Goal: Task Accomplishment & Management: Use online tool/utility

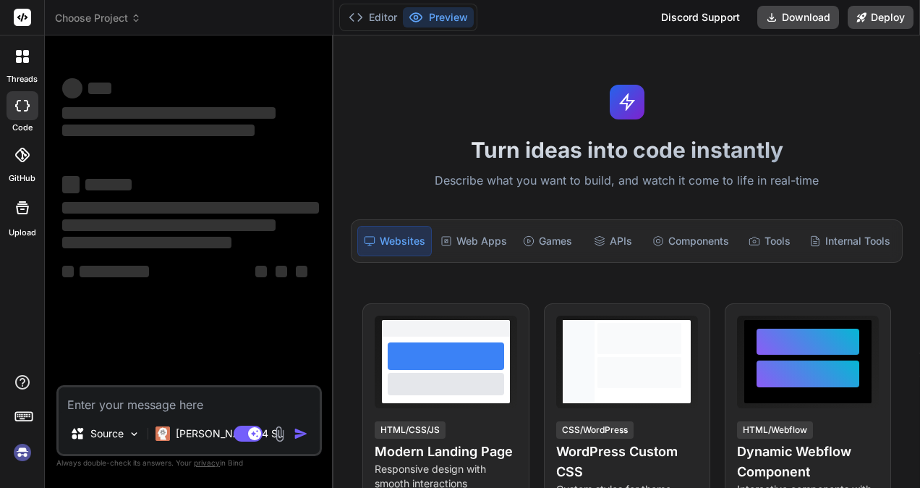
click at [161, 397] on textarea at bounding box center [189, 400] width 261 height 26
type textarea "Lorem: Ipsum D-sitametc Adipisc elit Seddoei Temporin Utlaboree: Do magnaal e a…"
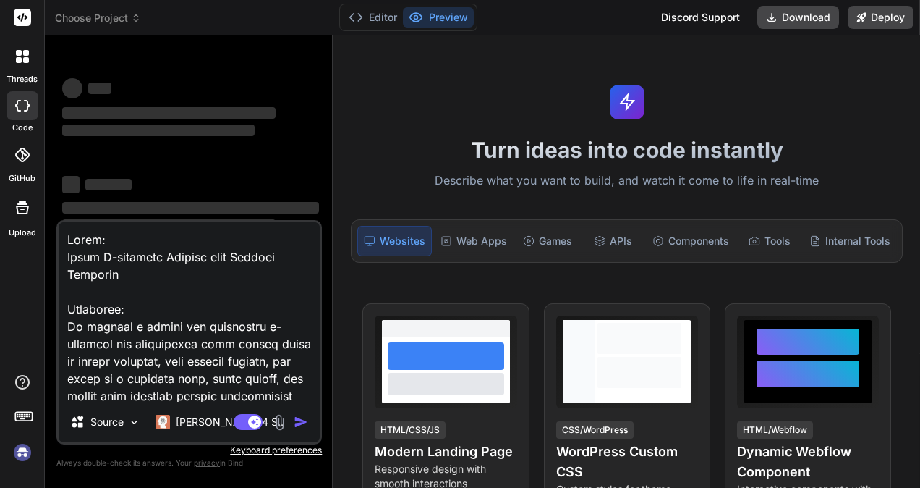
scroll to position [1199, 0]
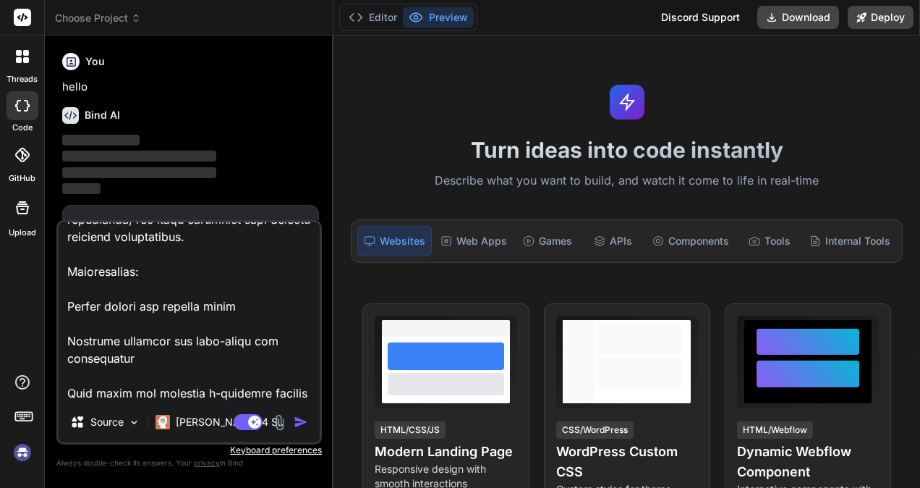
type textarea "x"
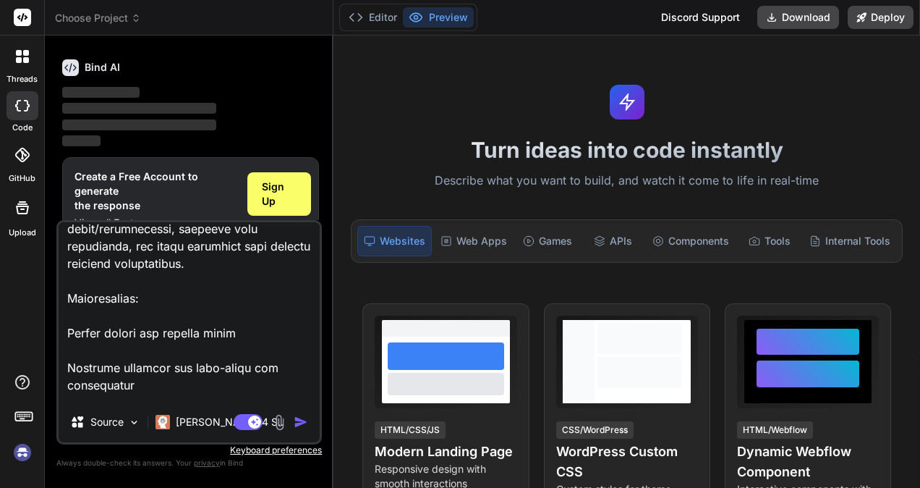
scroll to position [1201, 0]
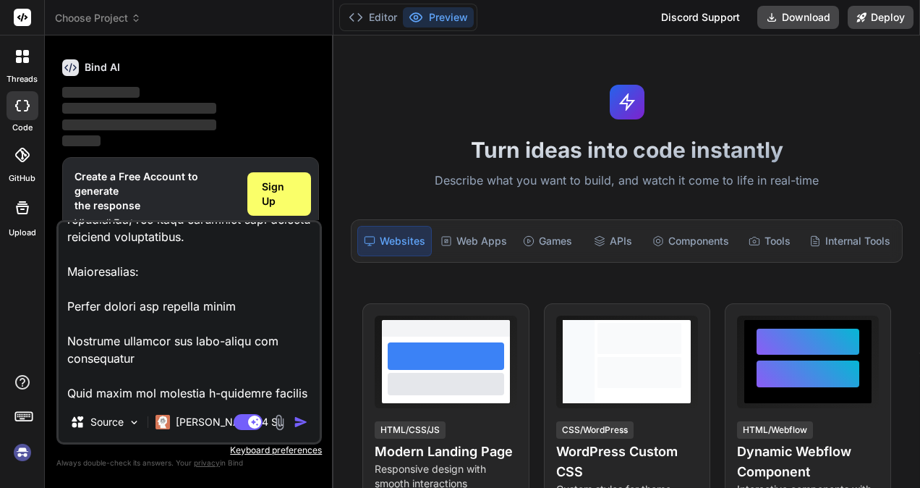
type textarea "Lorem: Ipsum D-sitametc Adipisc elit Seddoei Temporin Utlaboree: Do magnaal e a…"
click at [296, 420] on img "button" at bounding box center [301, 422] width 14 height 14
click at [300, 425] on img "button" at bounding box center [301, 422] width 14 height 14
click at [305, 418] on img "button" at bounding box center [301, 422] width 14 height 14
click at [297, 424] on img "button" at bounding box center [301, 422] width 14 height 14
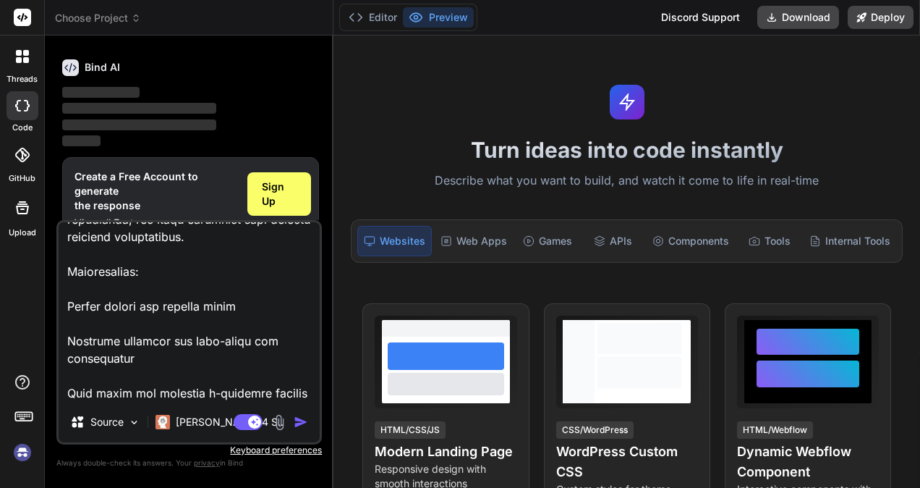
click at [296, 428] on img "button" at bounding box center [301, 422] width 14 height 14
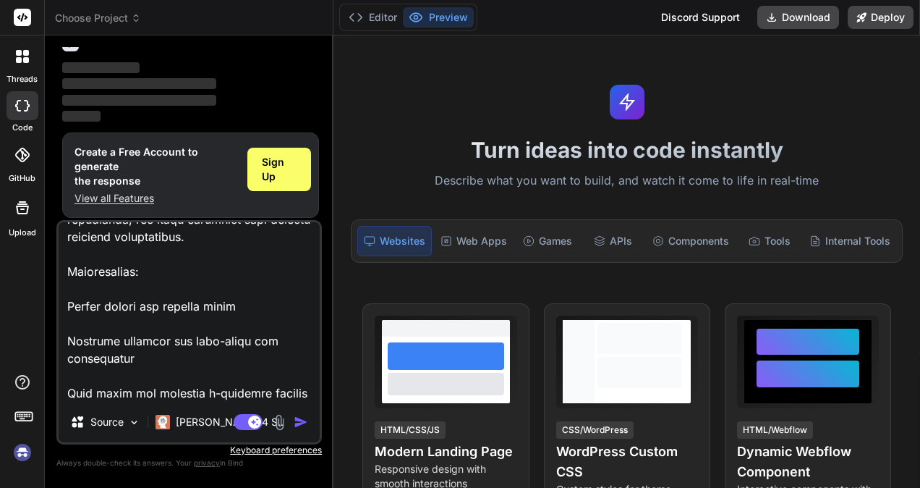
scroll to position [75, 0]
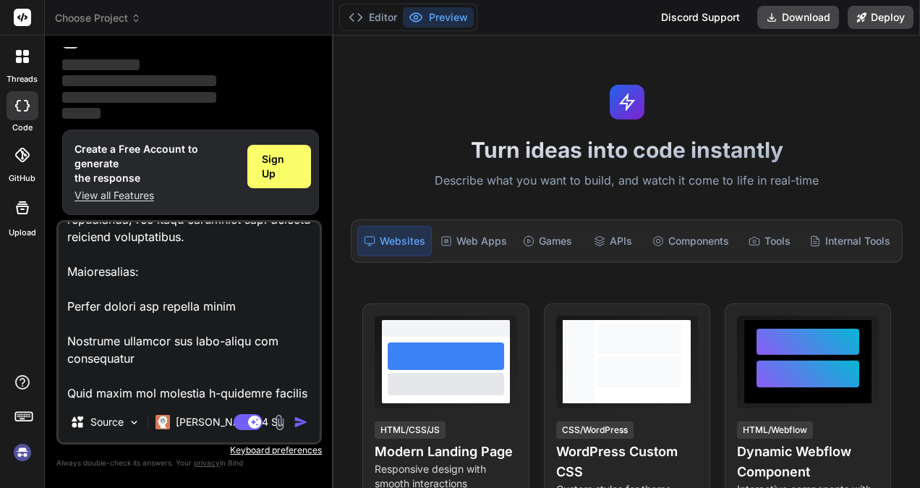
type textarea "x"
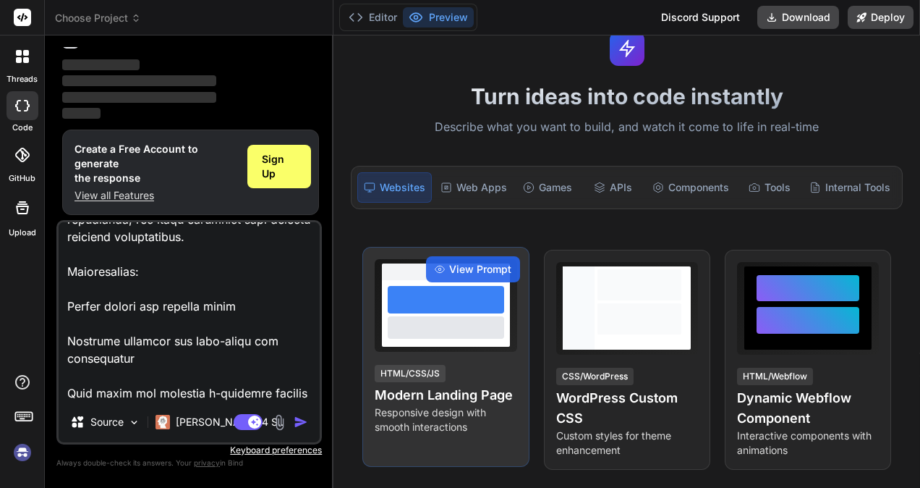
scroll to position [0, 0]
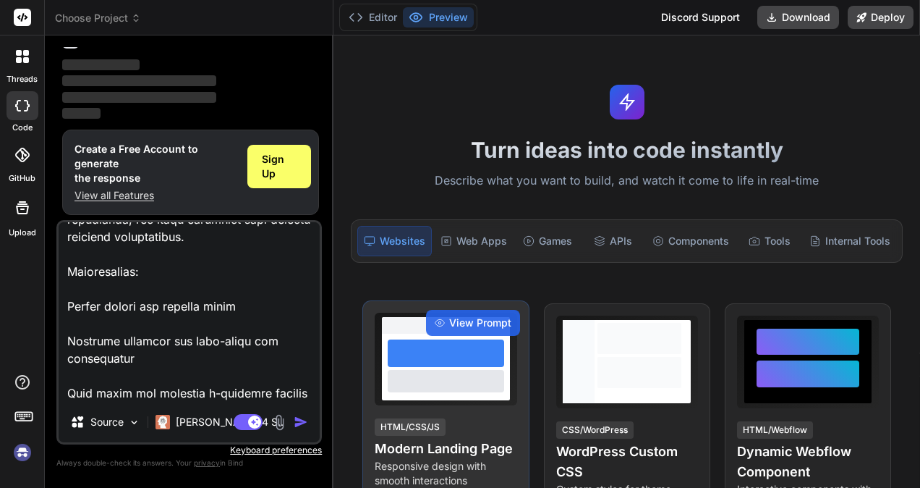
click at [459, 348] on div at bounding box center [446, 352] width 116 height 27
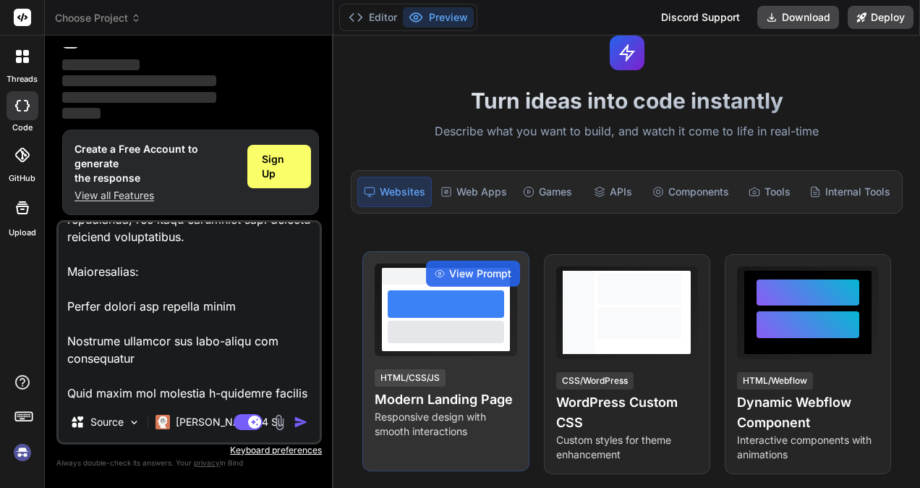
scroll to position [72, 0]
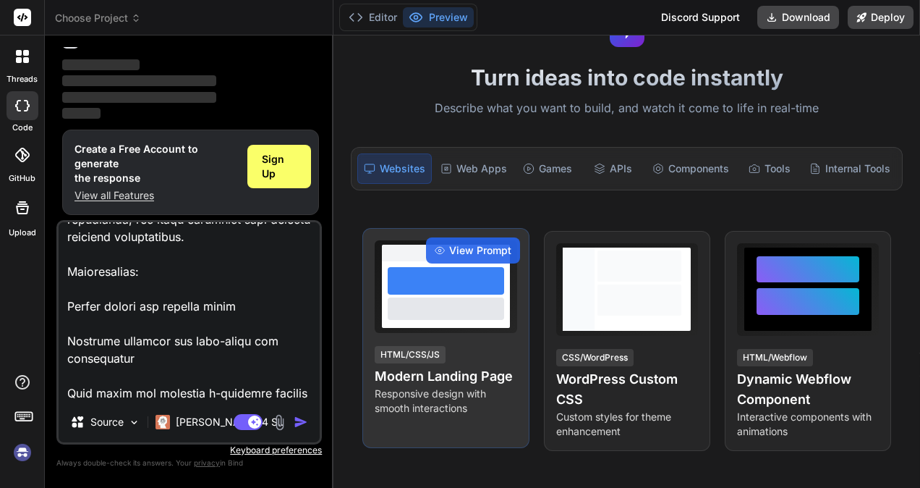
click at [442, 372] on h4 "Modern Landing Page" at bounding box center [446, 376] width 142 height 20
click at [407, 340] on div "View Prompt HTML/CSS/JS Modern Landing Page Responsive design with smooth inter…" at bounding box center [445, 338] width 166 height 220
click at [460, 247] on span "View Prompt" at bounding box center [480, 250] width 62 height 14
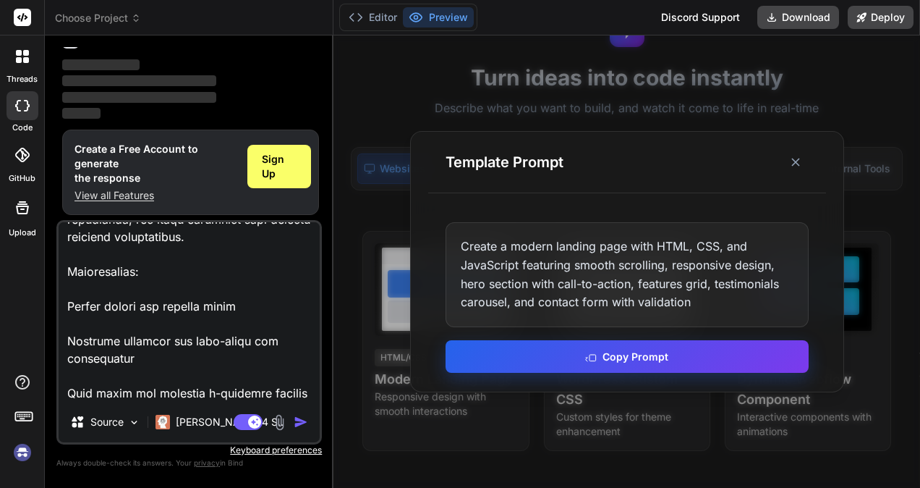
click at [597, 356] on icon at bounding box center [591, 356] width 12 height 12
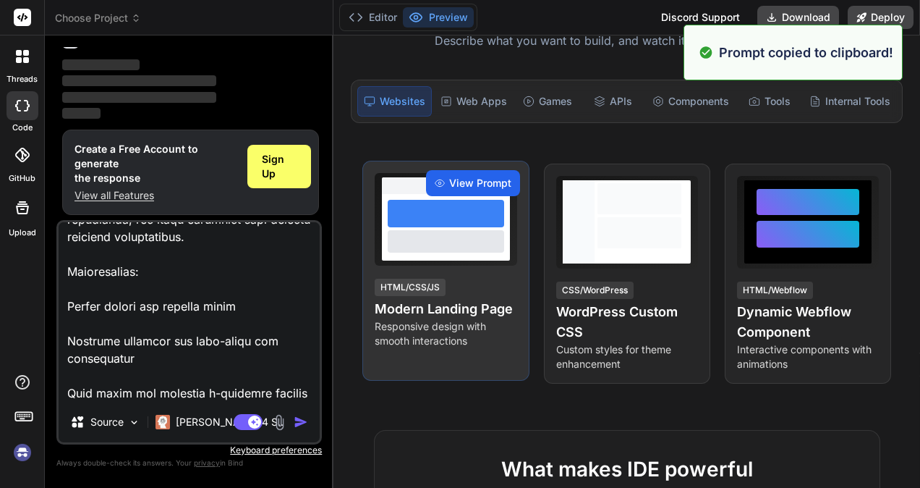
scroll to position [145, 0]
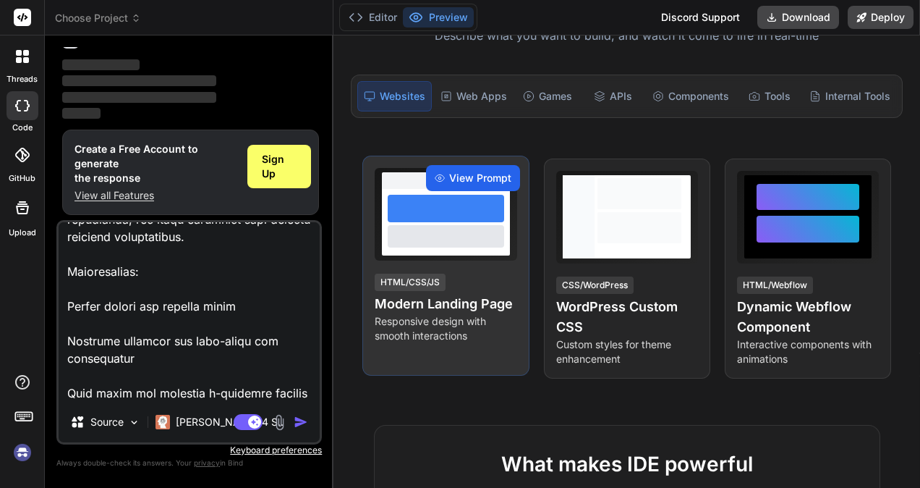
click at [454, 177] on span "View Prompt" at bounding box center [480, 178] width 62 height 14
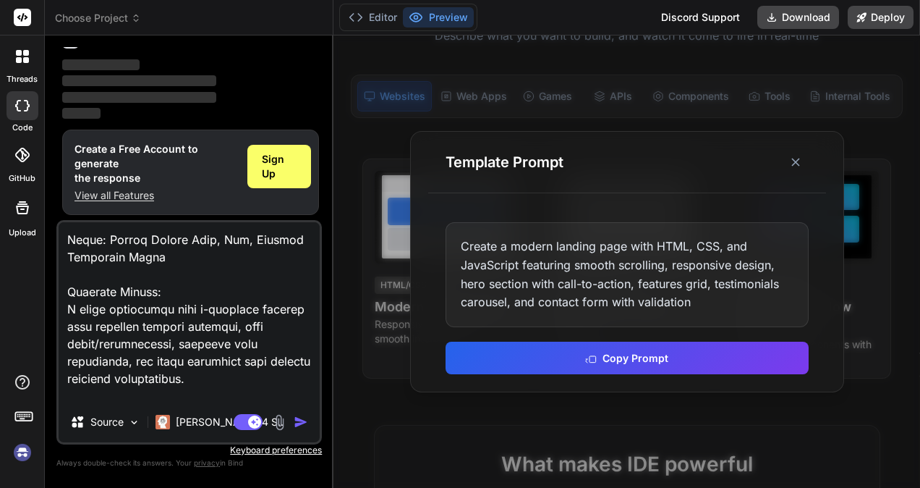
scroll to position [1201, 0]
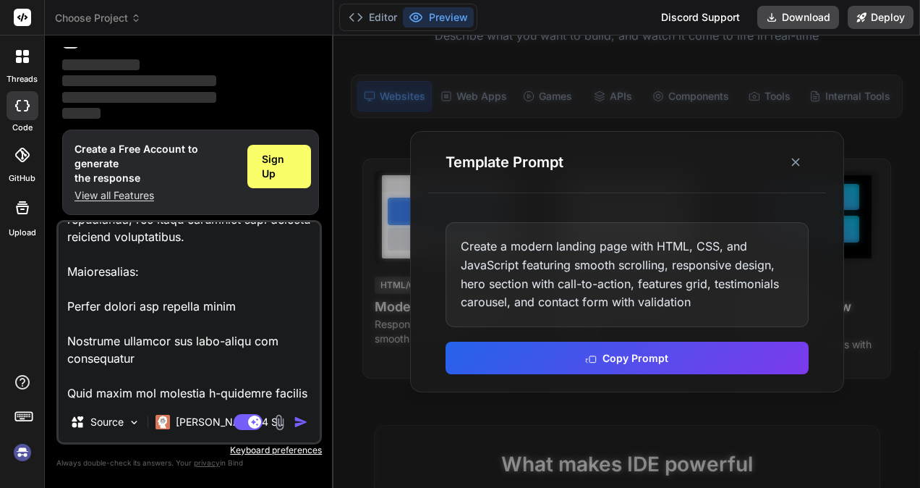
drag, startPoint x: 68, startPoint y: 234, endPoint x: 268, endPoint y: 442, distance: 288.1
click at [269, 443] on div "Source [PERSON_NAME] 4 S.. Agent Mode. When this toggle is activated, AI automa…" at bounding box center [189, 332] width 266 height 224
type textarea "x"
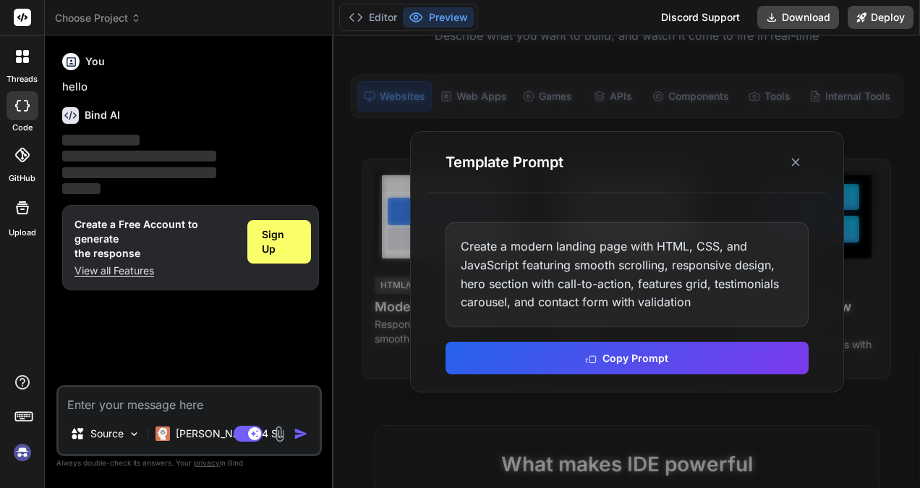
scroll to position [0, 0]
paste textarea "Build a modern and responsive landing page using HTML, CSS, and JavaScript. Fro…"
type textarea "Build a modern and responsive landing page using HTML, CSS, and JavaScript. Fro…"
type textarea "x"
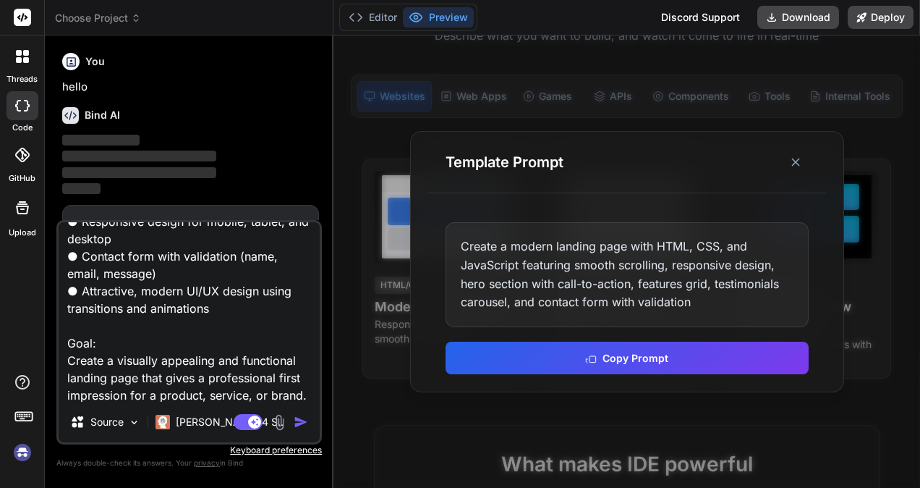
type textarea "Build a modern and responsive landing page using HTML, CSS, and JavaScript. Fro…"
click at [301, 421] on img "button" at bounding box center [301, 422] width 14 height 14
click at [304, 421] on img "button" at bounding box center [301, 422] width 14 height 14
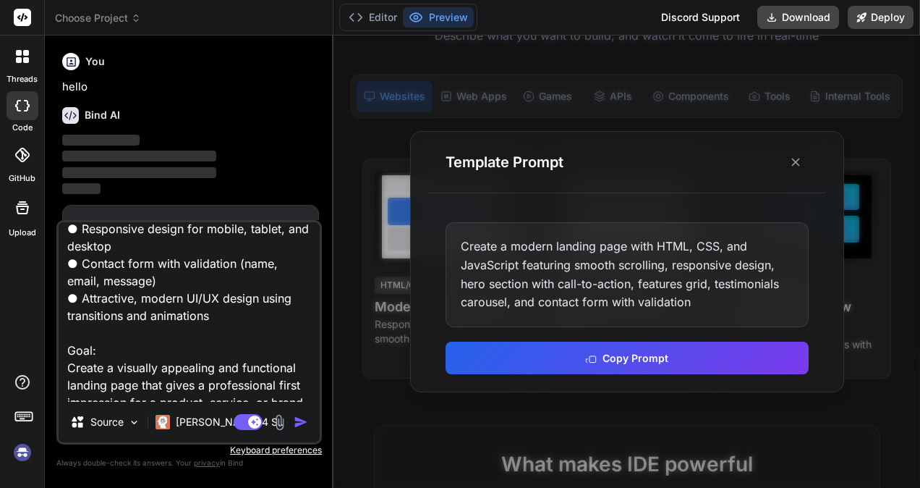
scroll to position [315, 0]
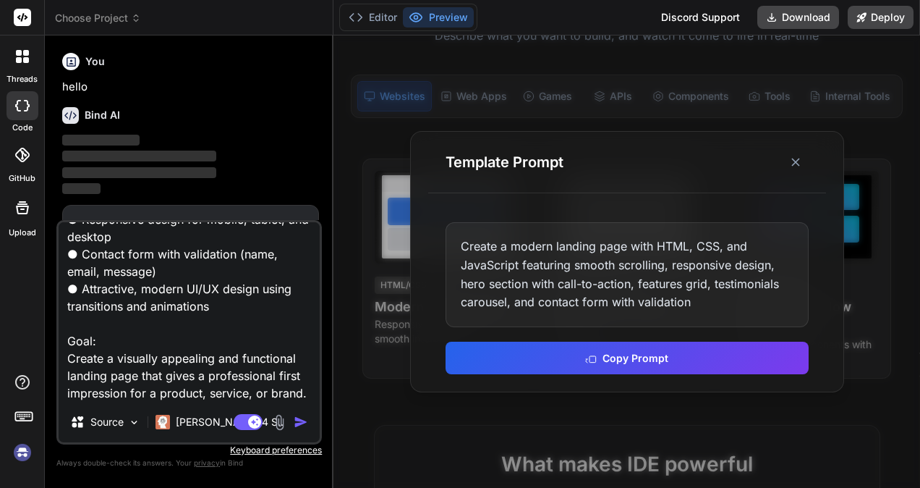
click at [300, 421] on img "button" at bounding box center [301, 422] width 14 height 14
click at [302, 421] on img "button" at bounding box center [301, 422] width 14 height 14
click at [799, 168] on icon at bounding box center [796, 162] width 14 height 14
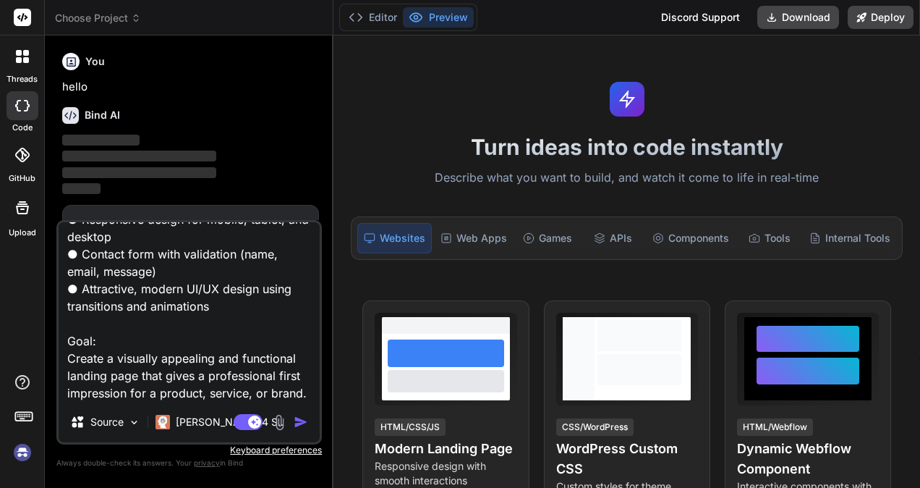
scroll to position [0, 0]
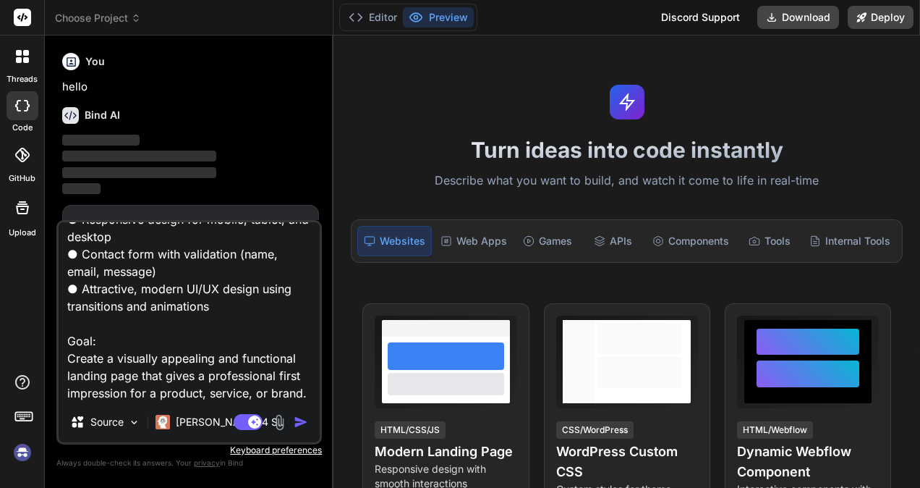
click at [625, 115] on div at bounding box center [626, 102] width 35 height 35
click at [611, 143] on h1 "Turn ideas into code instantly" at bounding box center [626, 150] width 569 height 26
click at [607, 155] on h1 "Turn ideas into code instantly" at bounding box center [626, 150] width 569 height 26
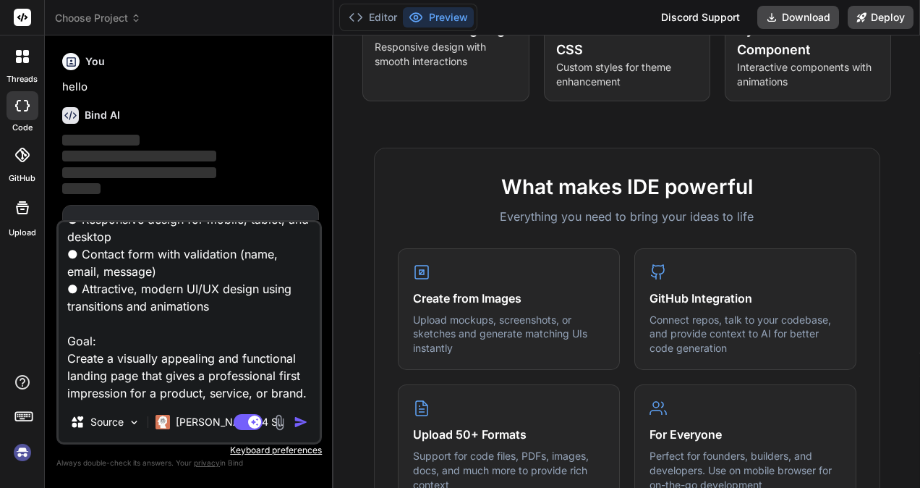
scroll to position [579, 0]
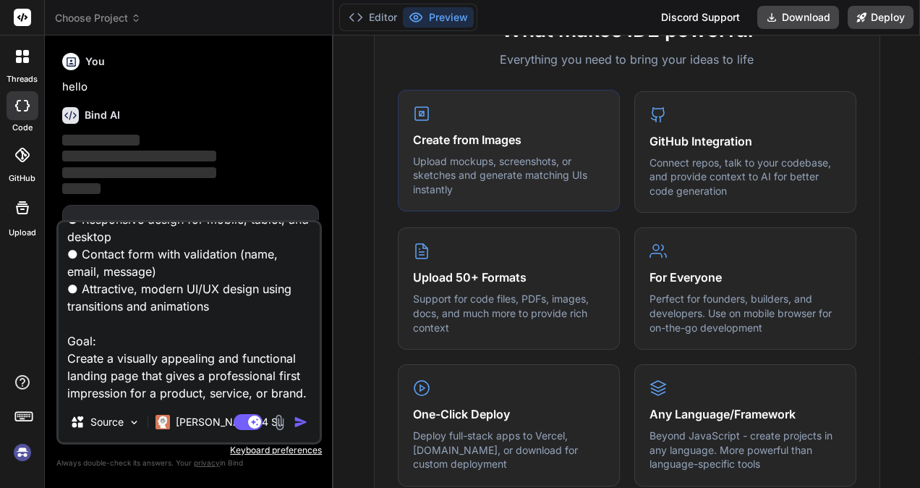
click at [457, 131] on h4 "Create from Images" at bounding box center [509, 139] width 192 height 17
click at [446, 148] on div "Create from Images Upload mockups, screenshots, or sketches and generate matchi…" at bounding box center [509, 151] width 222 height 122
click at [436, 177] on p "Upload mockups, screenshots, or sketches and generate matching UIs instantly" at bounding box center [509, 175] width 192 height 43
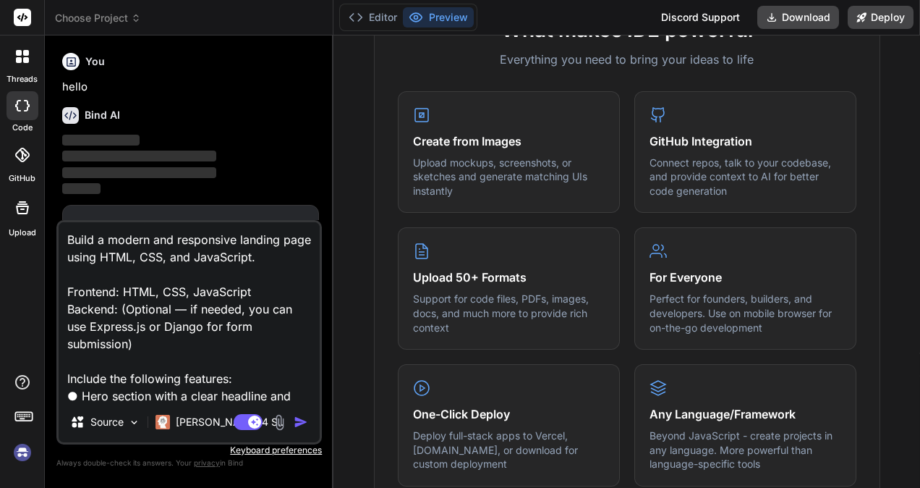
click at [300, 221] on div "Build a modern and responsive landing page using HTML, CSS, and JavaScript. Fro…" at bounding box center [189, 332] width 266 height 224
click at [302, 419] on img "button" at bounding box center [301, 422] width 14 height 14
click at [302, 418] on img "button" at bounding box center [301, 422] width 14 height 14
click at [204, 430] on div "[PERSON_NAME] 4 S.." at bounding box center [220, 421] width 140 height 29
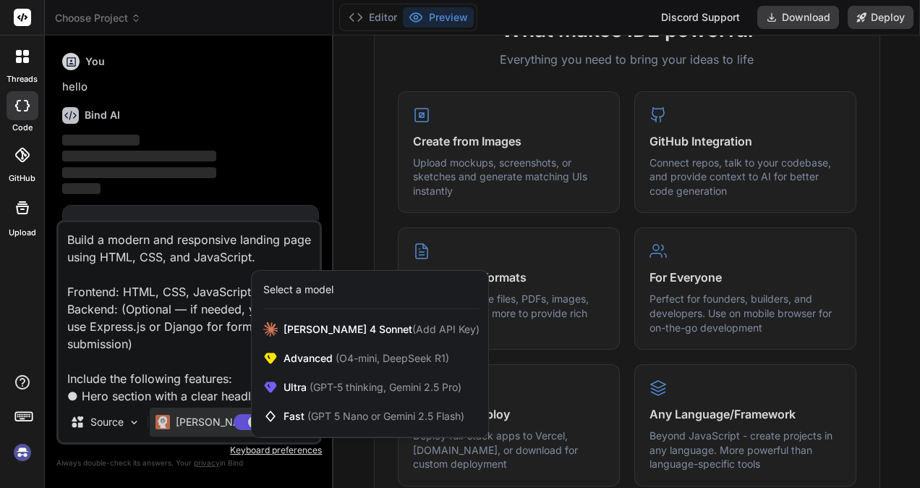
click at [344, 190] on div at bounding box center [460, 244] width 920 height 488
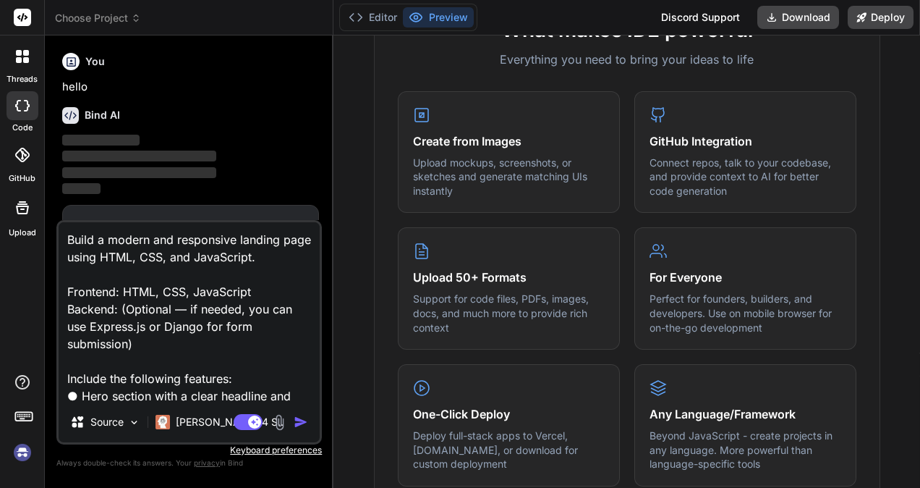
drag, startPoint x: 298, startPoint y: 422, endPoint x: 305, endPoint y: 420, distance: 7.8
click at [300, 422] on img "button" at bounding box center [301, 422] width 14 height 14
click at [20, 161] on icon at bounding box center [22, 155] width 14 height 14
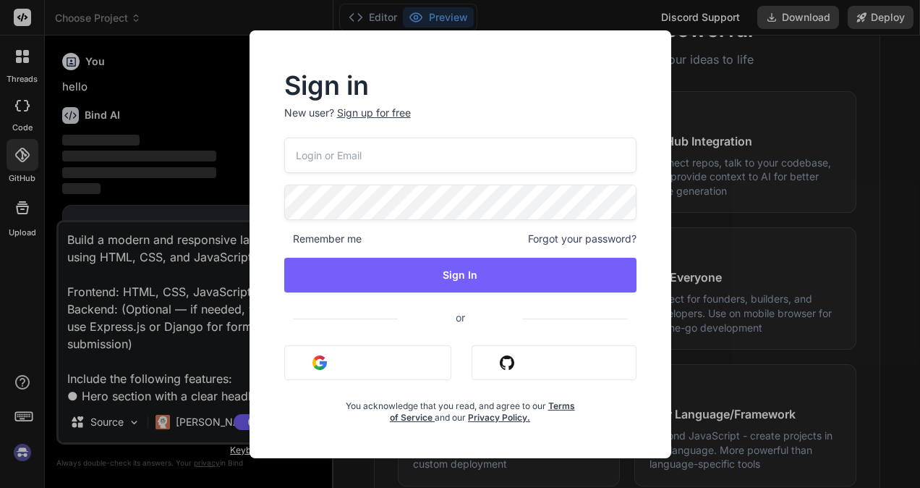
click at [19, 66] on div "Sign in New user? Sign up for free Remember me Forgot your password? Sign In or…" at bounding box center [460, 244] width 920 height 488
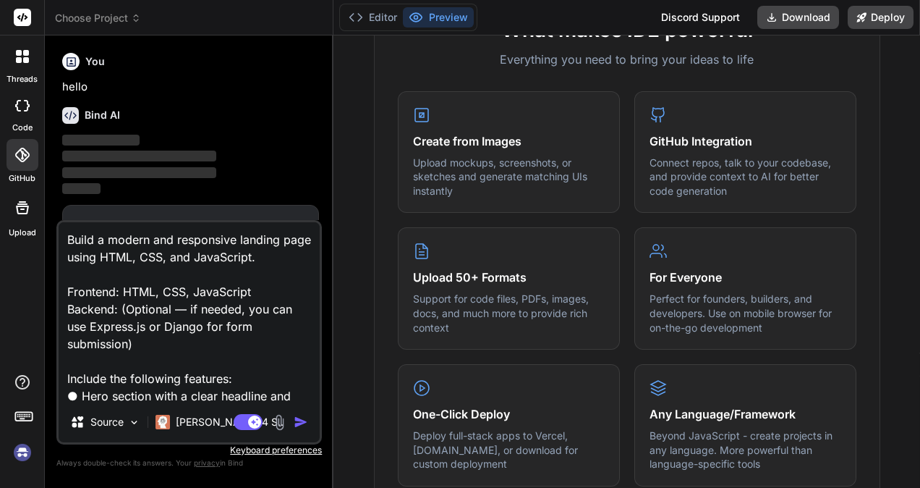
click at [21, 108] on icon at bounding box center [22, 106] width 14 height 12
type textarea "x"
click at [22, 210] on icon at bounding box center [22, 207] width 17 height 17
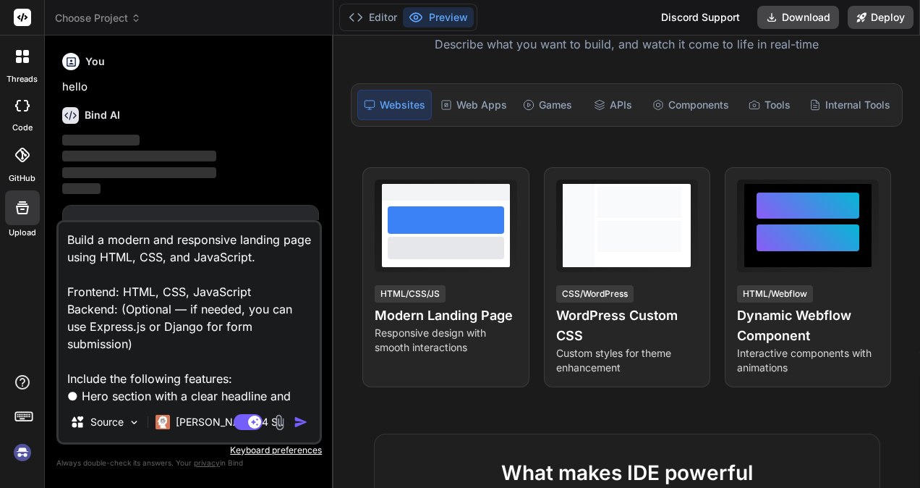
scroll to position [145, 0]
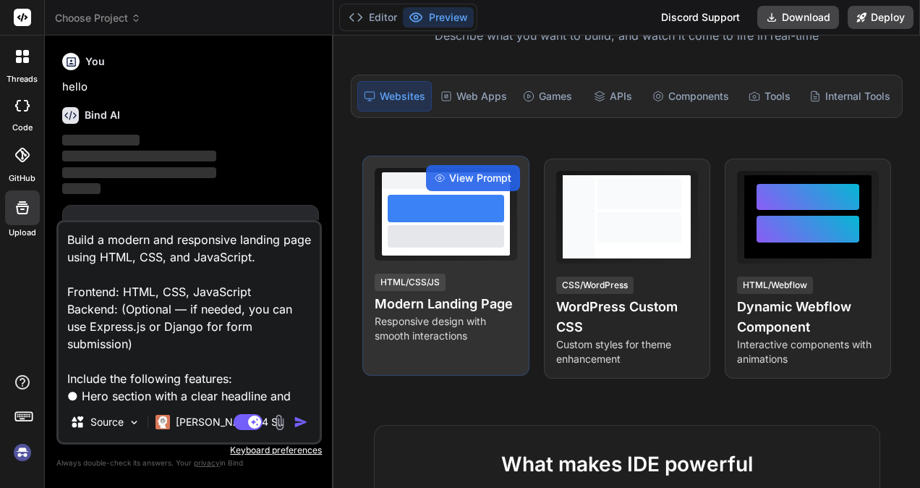
click at [402, 277] on div "HTML/CSS/JS" at bounding box center [410, 281] width 71 height 17
drag, startPoint x: 402, startPoint y: 277, endPoint x: 414, endPoint y: 307, distance: 31.8
click at [402, 279] on div "HTML/CSS/JS" at bounding box center [410, 281] width 71 height 17
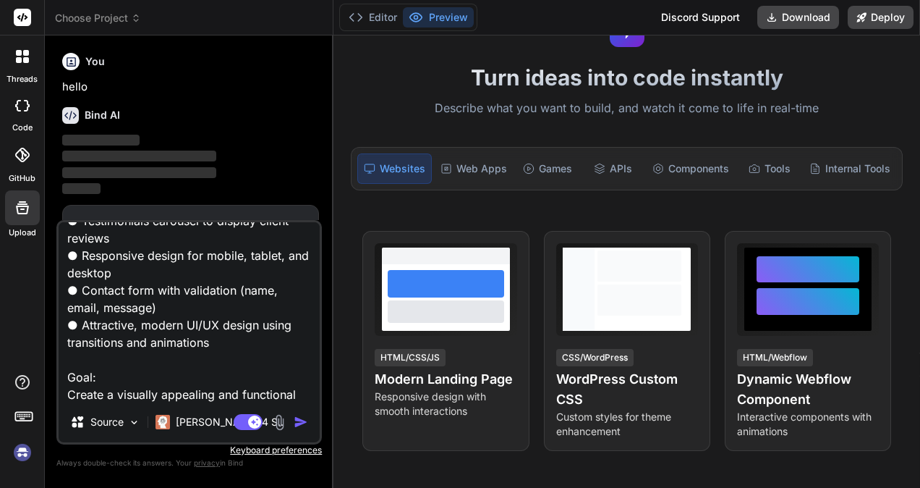
scroll to position [315, 0]
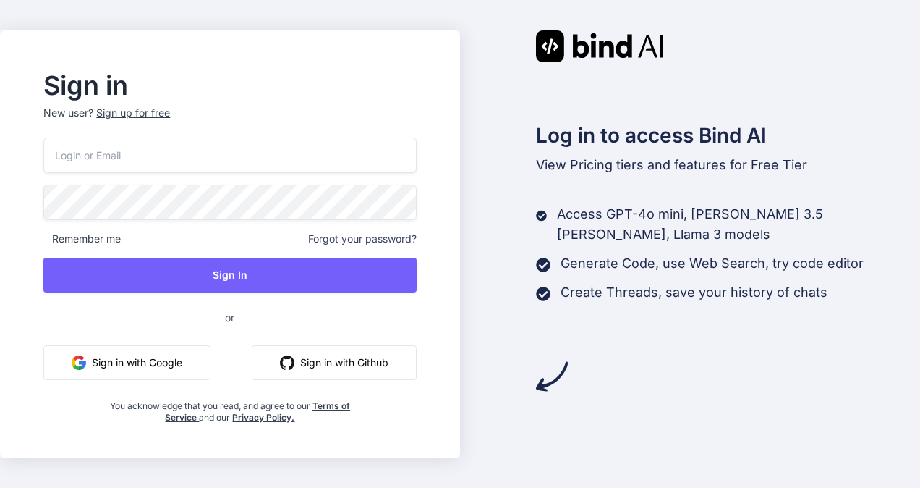
click at [169, 361] on button "Sign in with Google" at bounding box center [126, 362] width 167 height 35
click at [174, 359] on button "Sign in with Google" at bounding box center [126, 362] width 167 height 35
click at [316, 363] on button "Sign in with Github" at bounding box center [334, 362] width 165 height 35
